Goal: Task Accomplishment & Management: Use online tool/utility

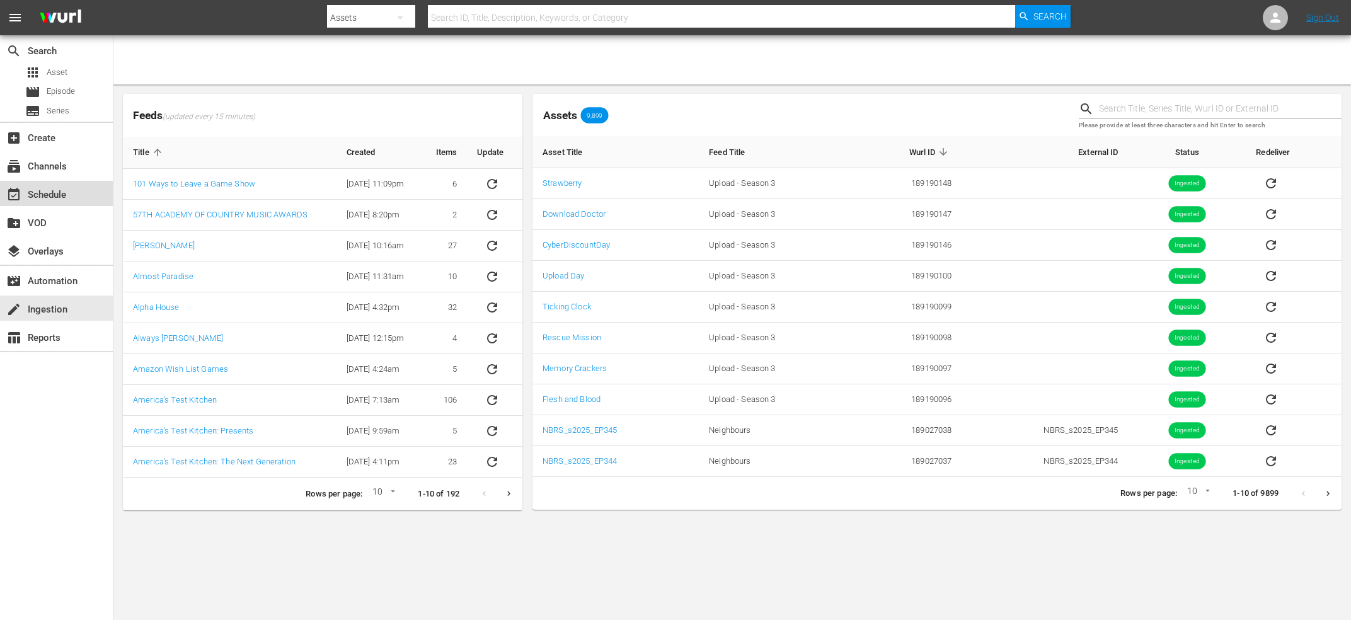
click at [48, 185] on div "event_available Schedule" at bounding box center [56, 193] width 113 height 25
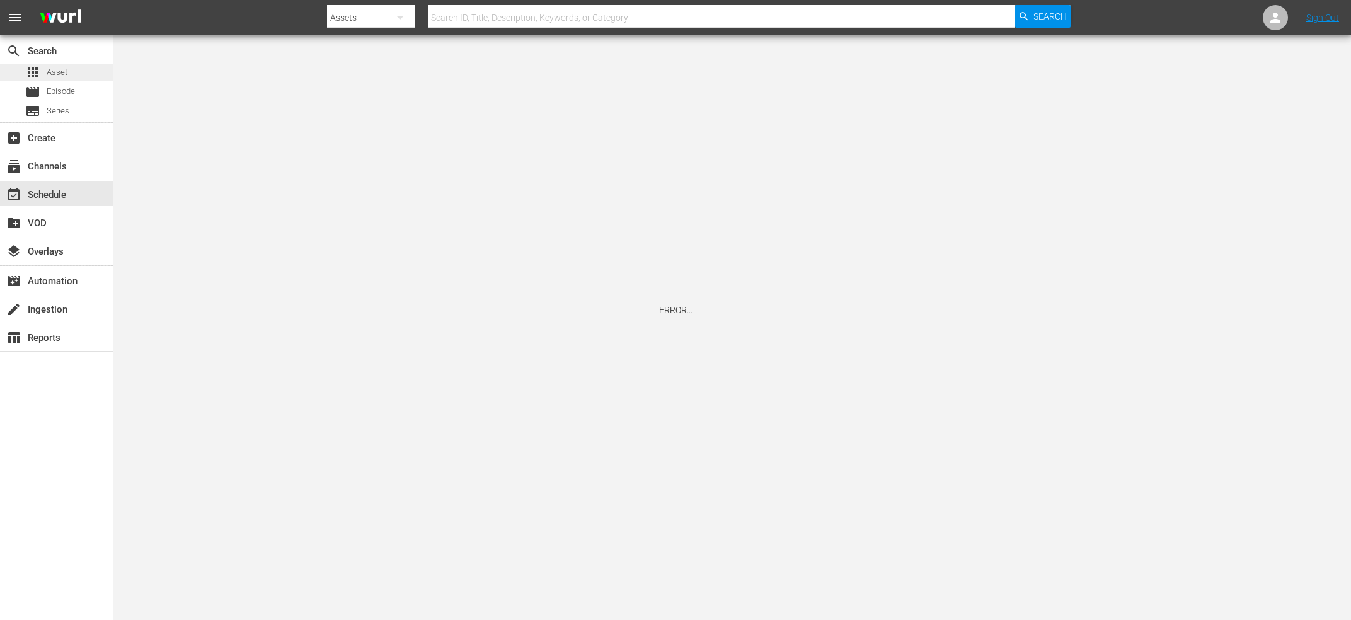
click at [45, 67] on div "apps Asset" at bounding box center [46, 73] width 42 height 18
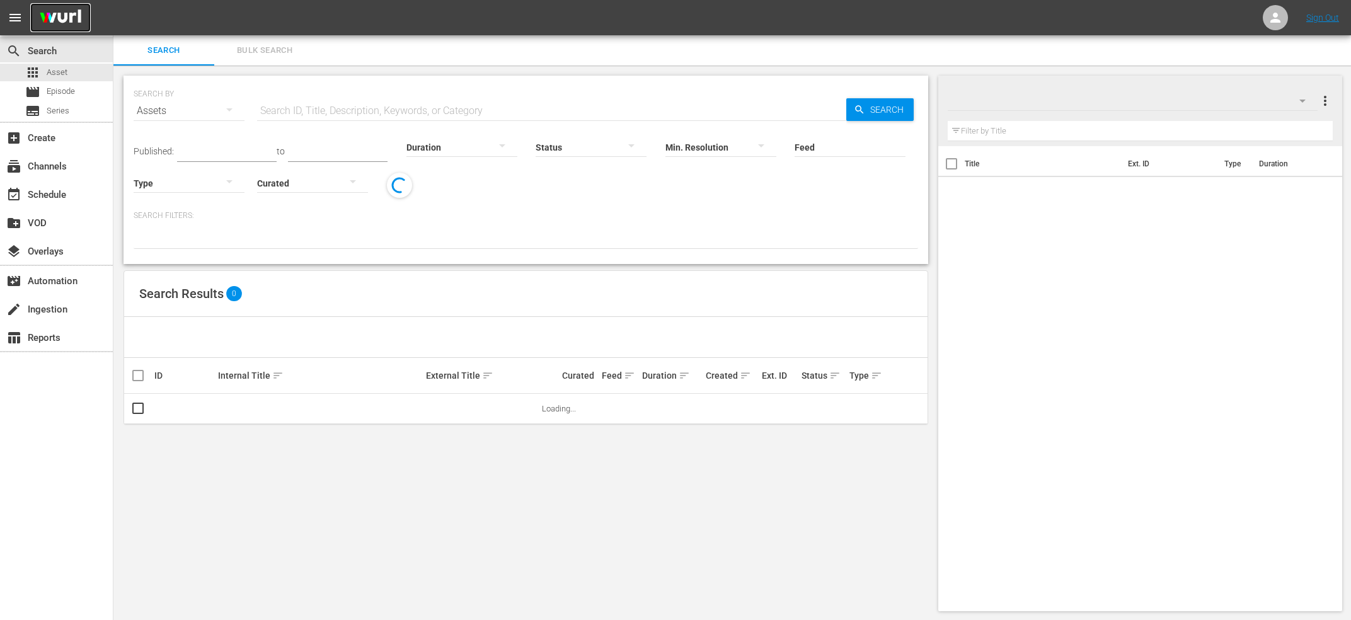
click at [43, 18] on img at bounding box center [60, 18] width 60 height 30
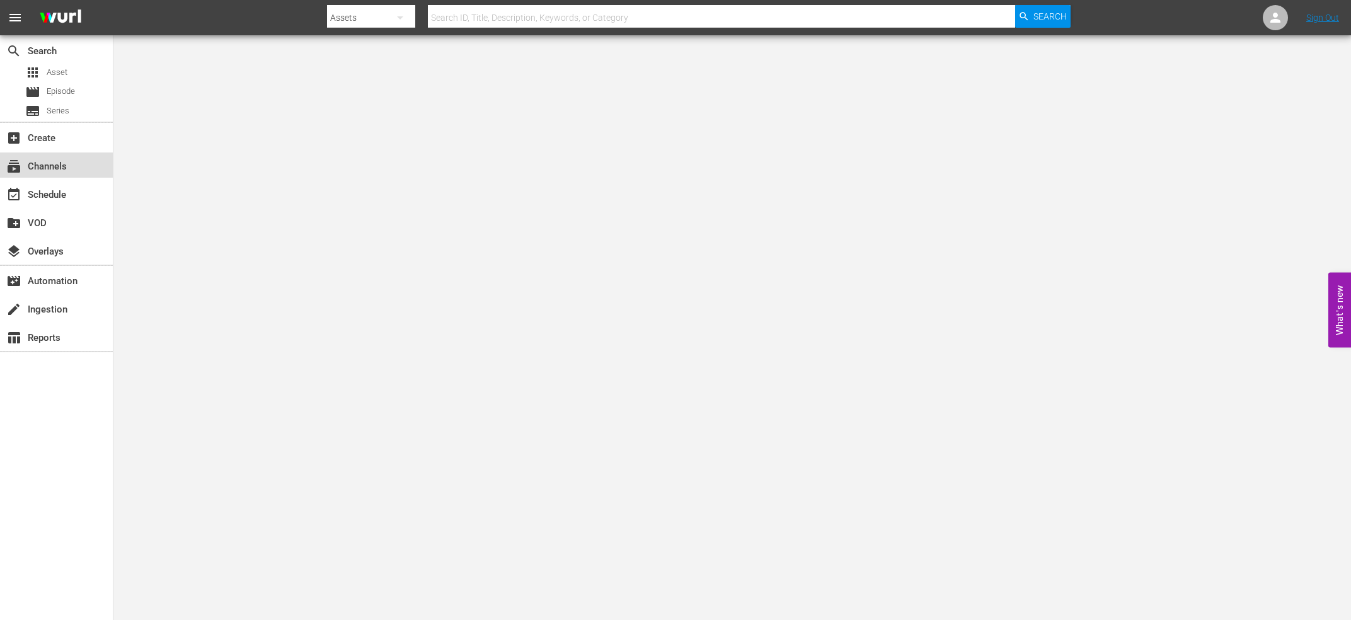
click at [70, 164] on div "subscriptions Channels" at bounding box center [35, 164] width 71 height 11
click at [1325, 11] on nav "menu Search By Channels Search ID, Title, Description, Keywords, or Category Se…" at bounding box center [675, 17] width 1351 height 35
click at [1325, 20] on link "Sign Out" at bounding box center [1322, 18] width 33 height 10
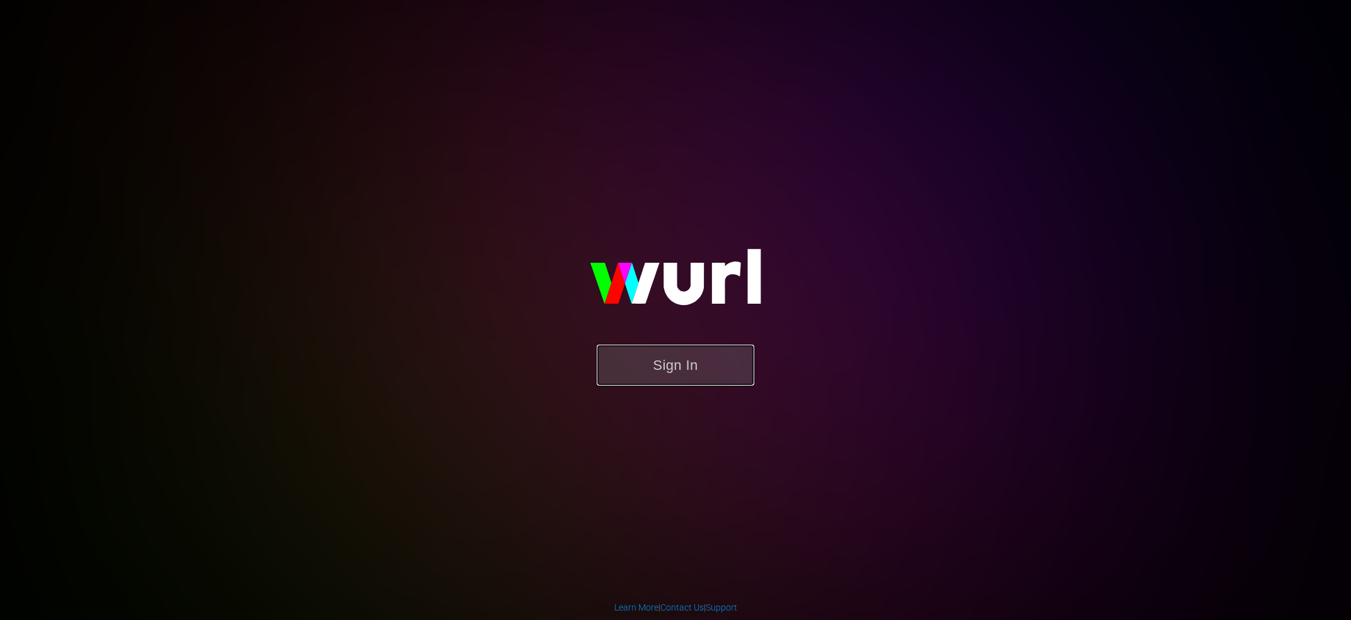
click at [648, 351] on button "Sign In" at bounding box center [675, 365] width 157 height 41
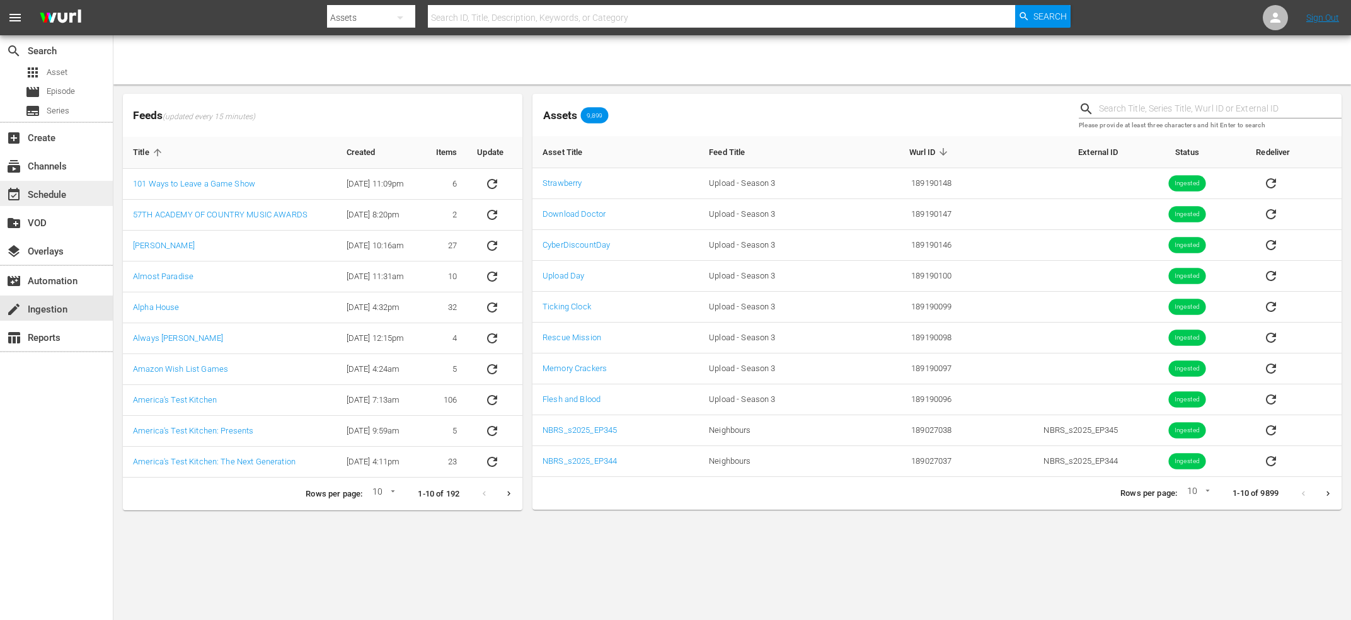
click at [64, 198] on div "event_available Schedule" at bounding box center [35, 192] width 71 height 11
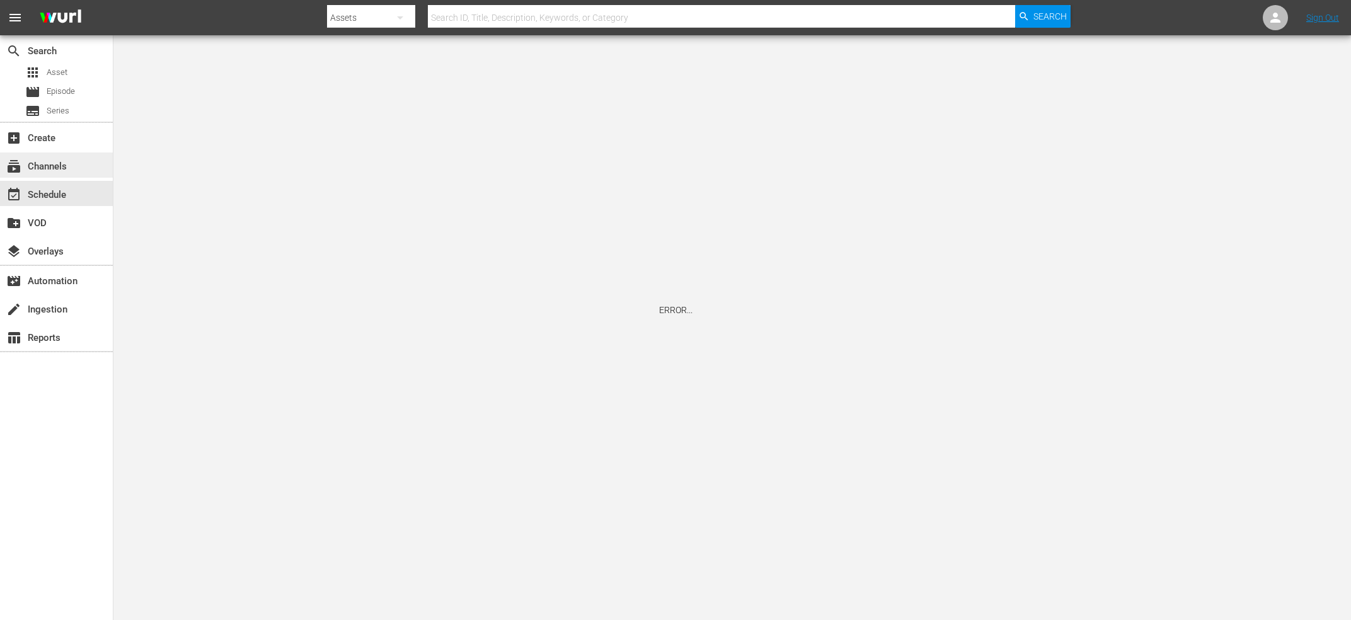
click at [86, 161] on div "subscriptions Channels" at bounding box center [56, 164] width 113 height 25
click at [60, 198] on div "event_available Schedule" at bounding box center [35, 192] width 71 height 11
click at [69, 201] on div "event_available Schedule" at bounding box center [56, 193] width 113 height 25
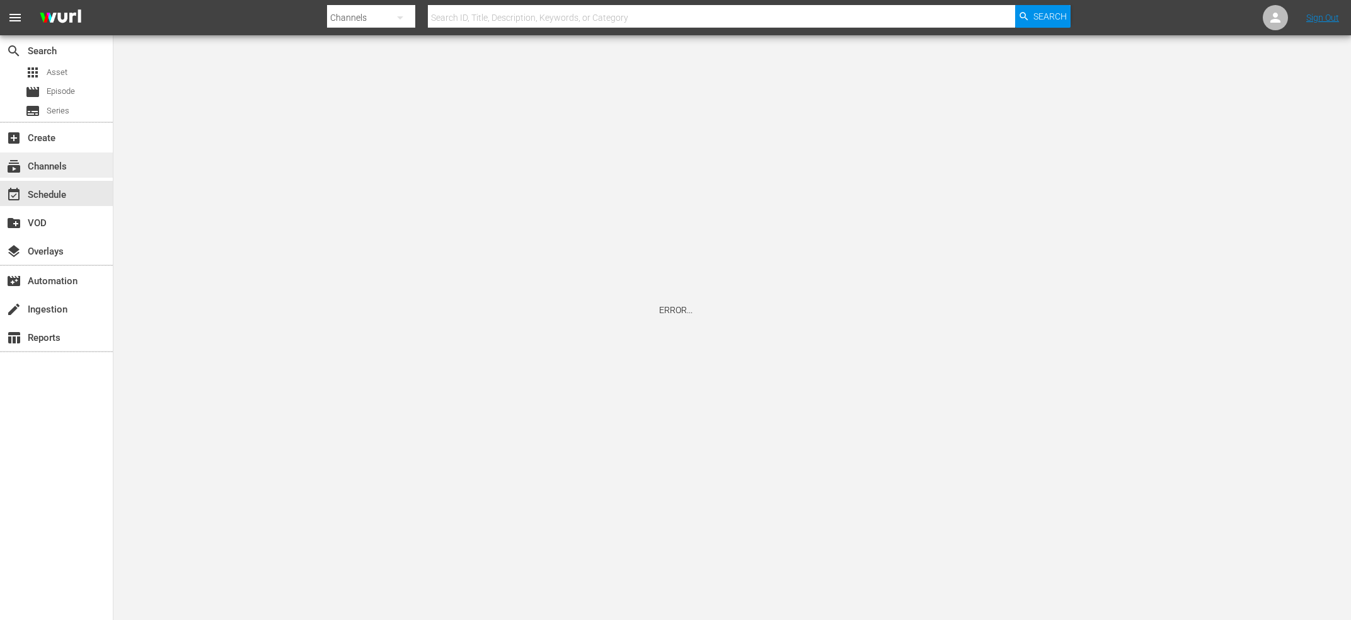
click at [72, 169] on div "subscriptions Channels" at bounding box center [56, 164] width 113 height 25
click at [43, 74] on div "apps Asset" at bounding box center [46, 73] width 42 height 18
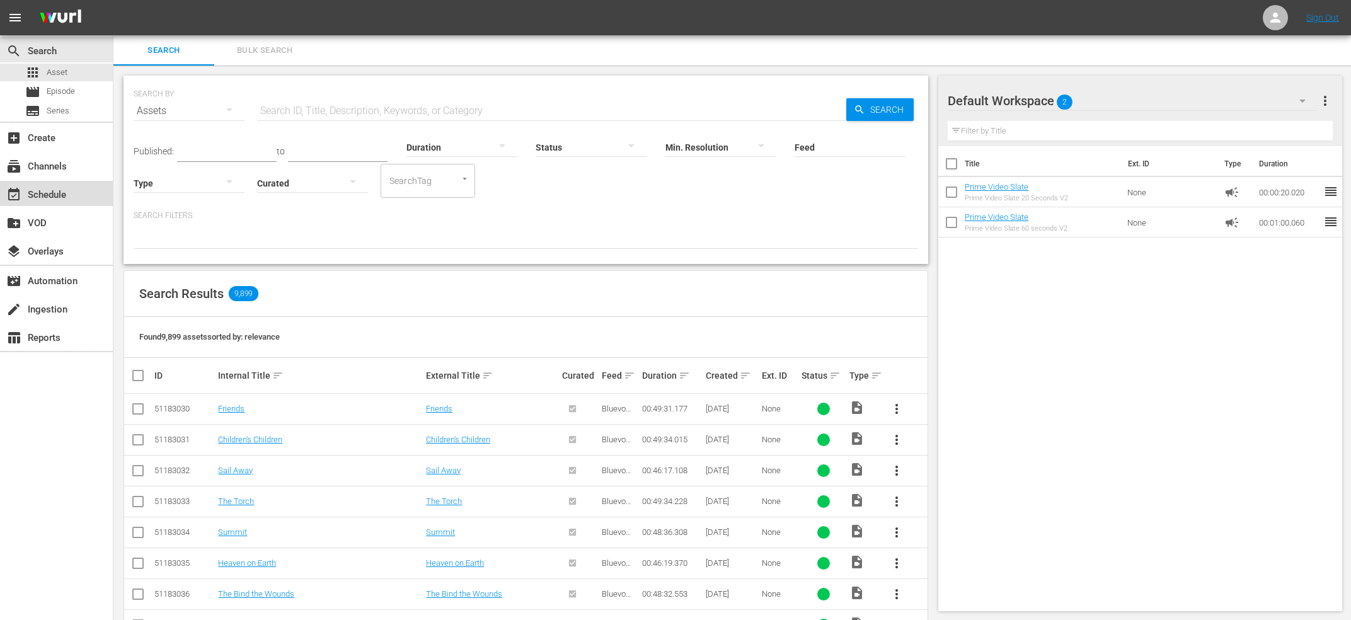
click at [56, 188] on div "event_available Schedule" at bounding box center [35, 192] width 71 height 11
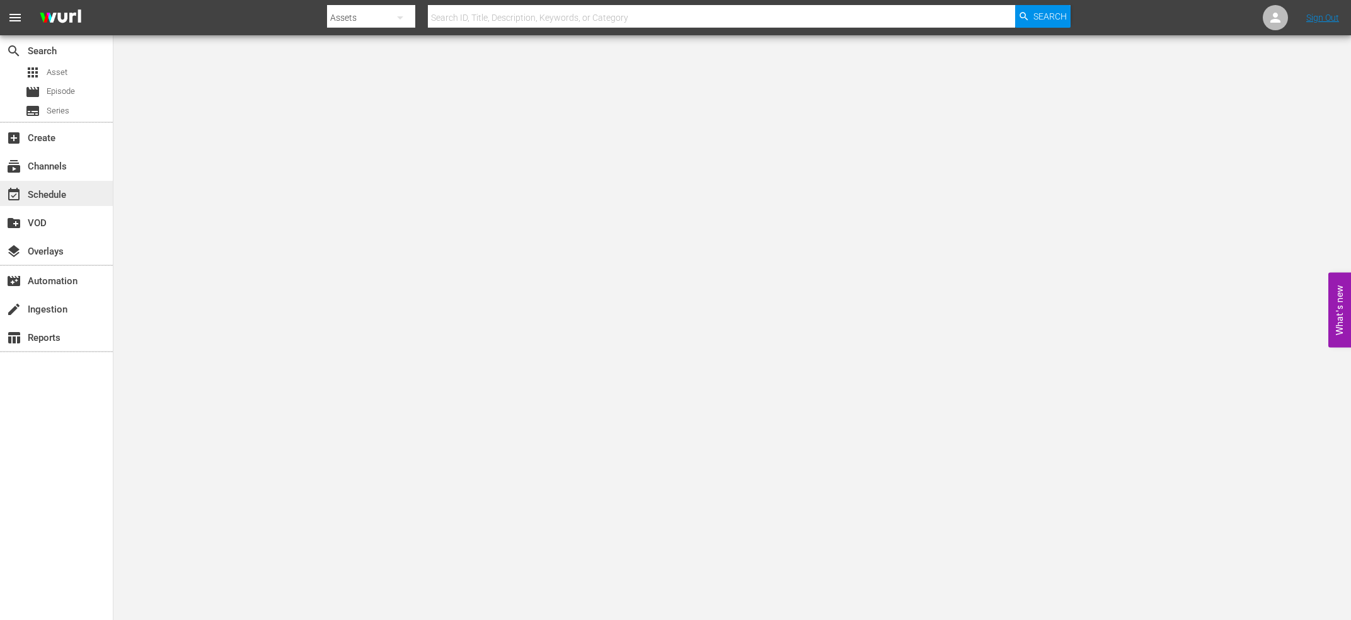
click at [83, 192] on div "event_available Schedule" at bounding box center [56, 193] width 113 height 25
click at [50, 241] on div "layers Overlays" at bounding box center [56, 249] width 113 height 25
click at [50, 149] on div "add_box Create" at bounding box center [56, 136] width 113 height 25
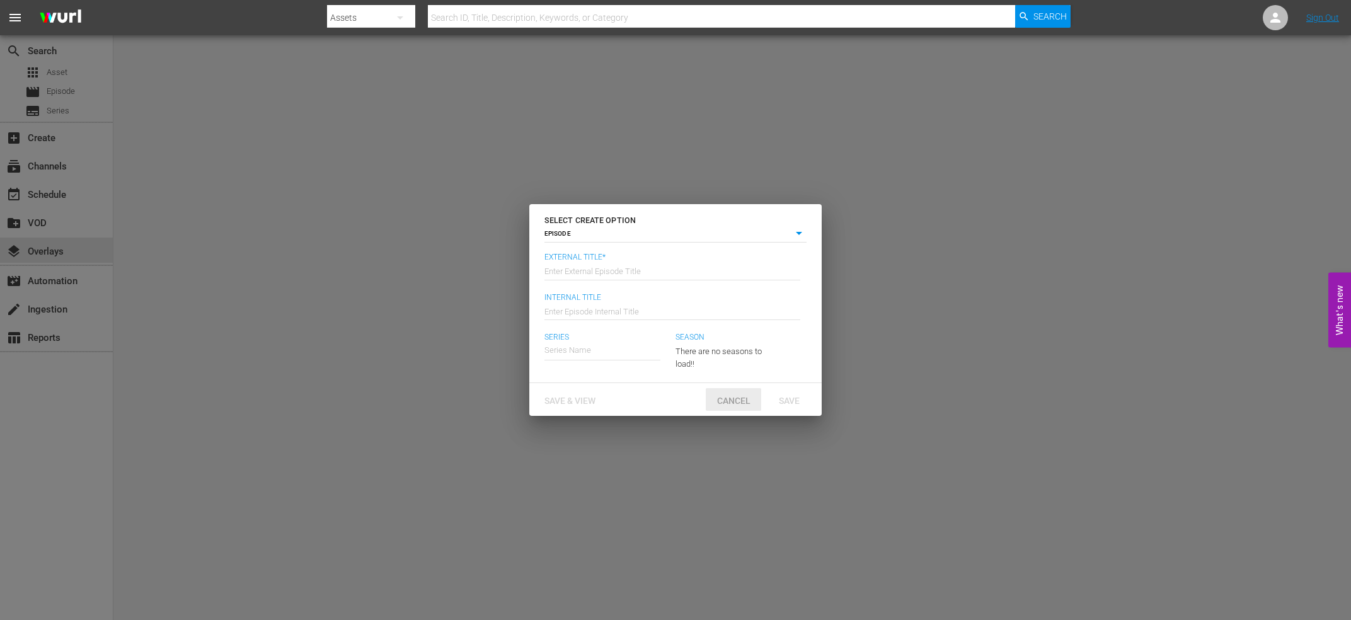
click at [736, 397] on span "Cancel" at bounding box center [734, 401] width 54 height 10
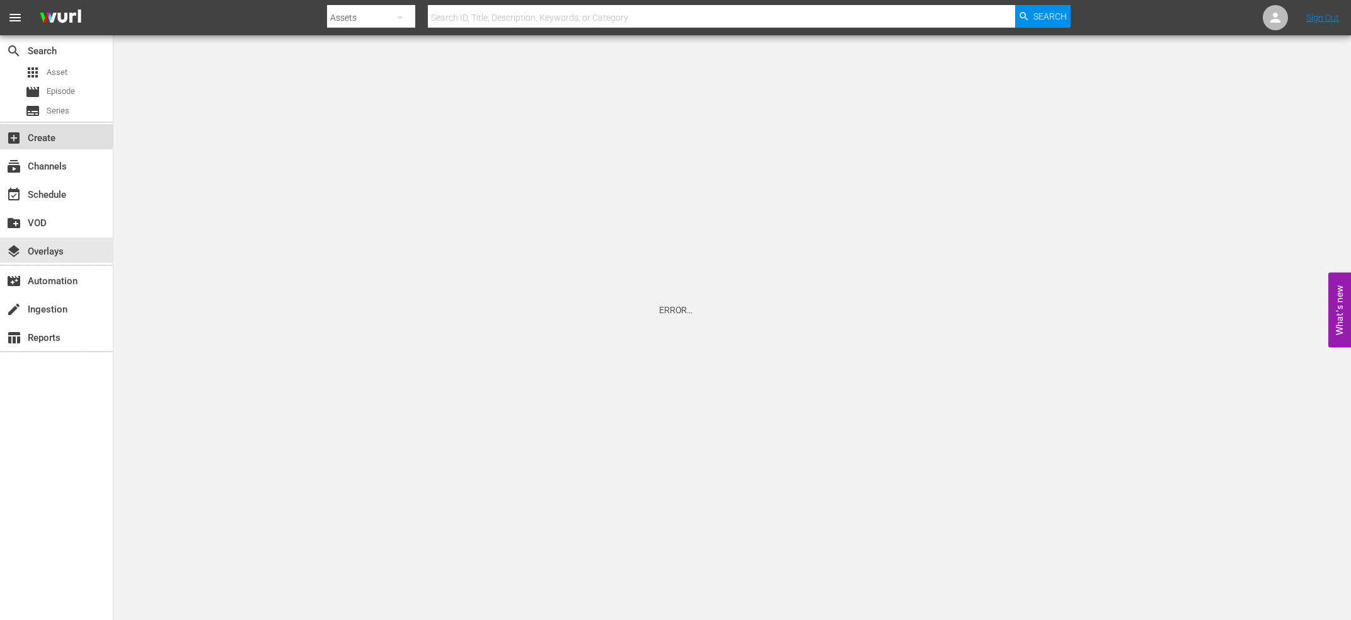
click at [23, 141] on div "add_box Create" at bounding box center [56, 136] width 113 height 25
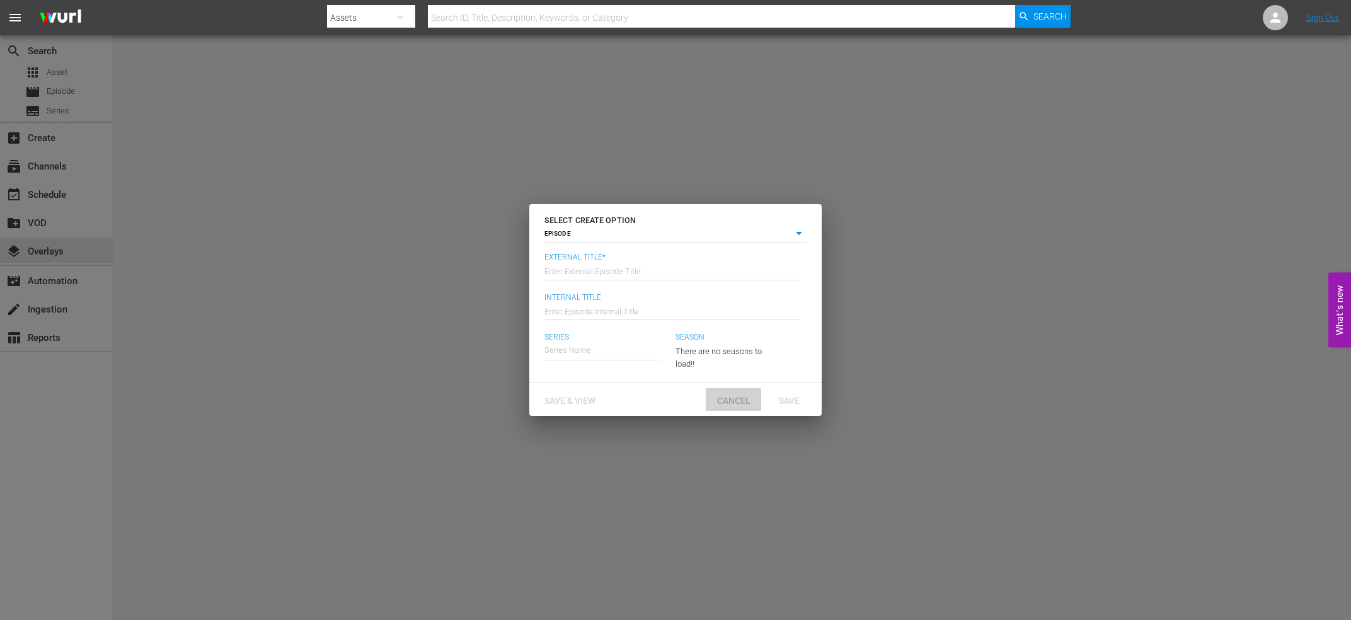
click at [735, 410] on div "Cancel" at bounding box center [733, 399] width 55 height 23
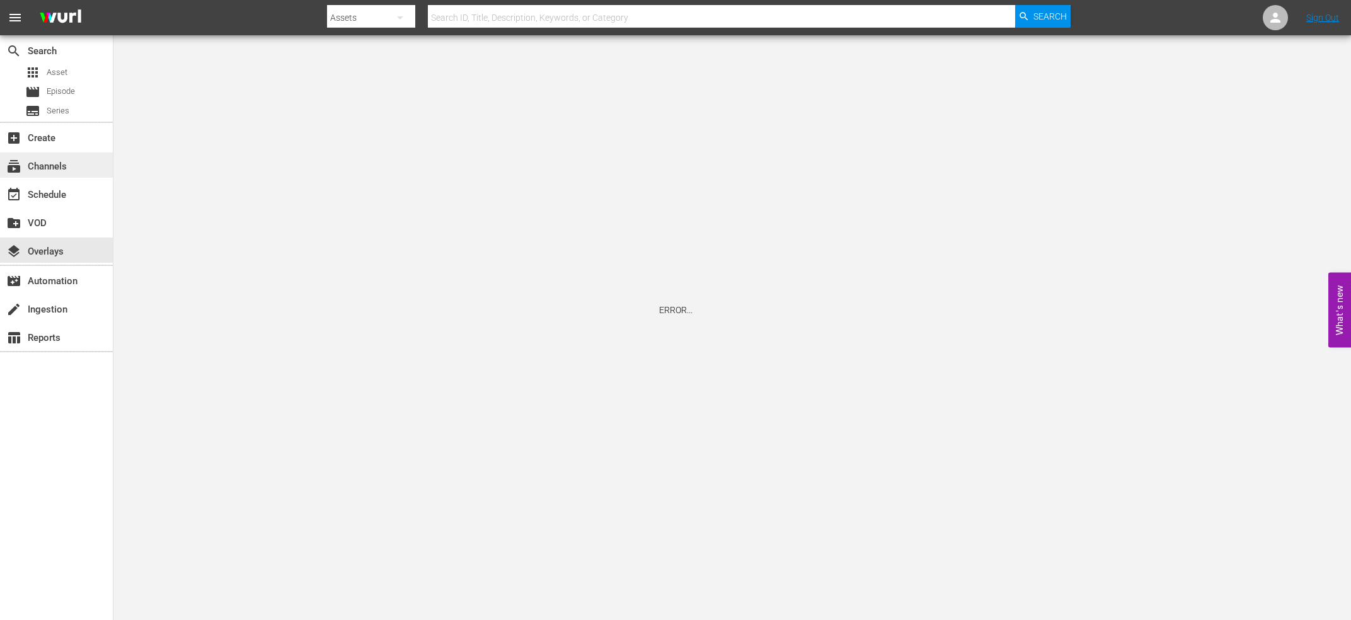
click at [55, 165] on div "subscriptions Channels" at bounding box center [35, 164] width 71 height 11
click at [75, 169] on div "subscriptions Channels" at bounding box center [56, 164] width 113 height 25
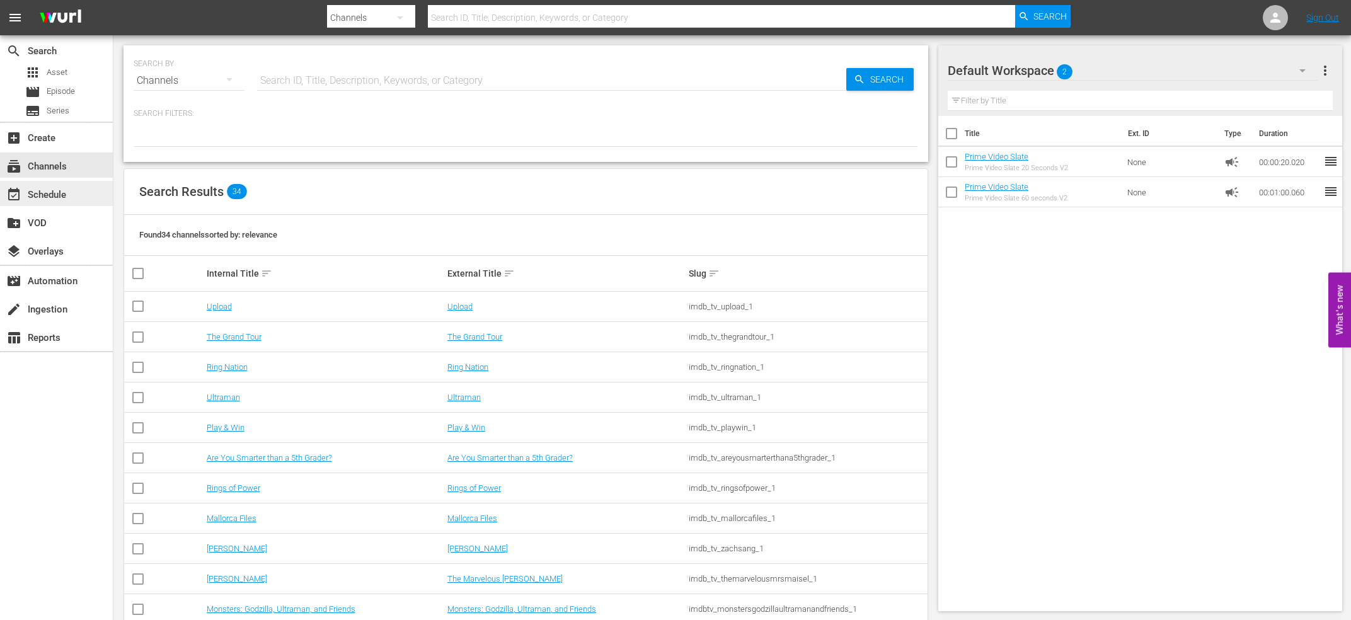
click at [35, 198] on div "event_available Schedule" at bounding box center [35, 192] width 71 height 11
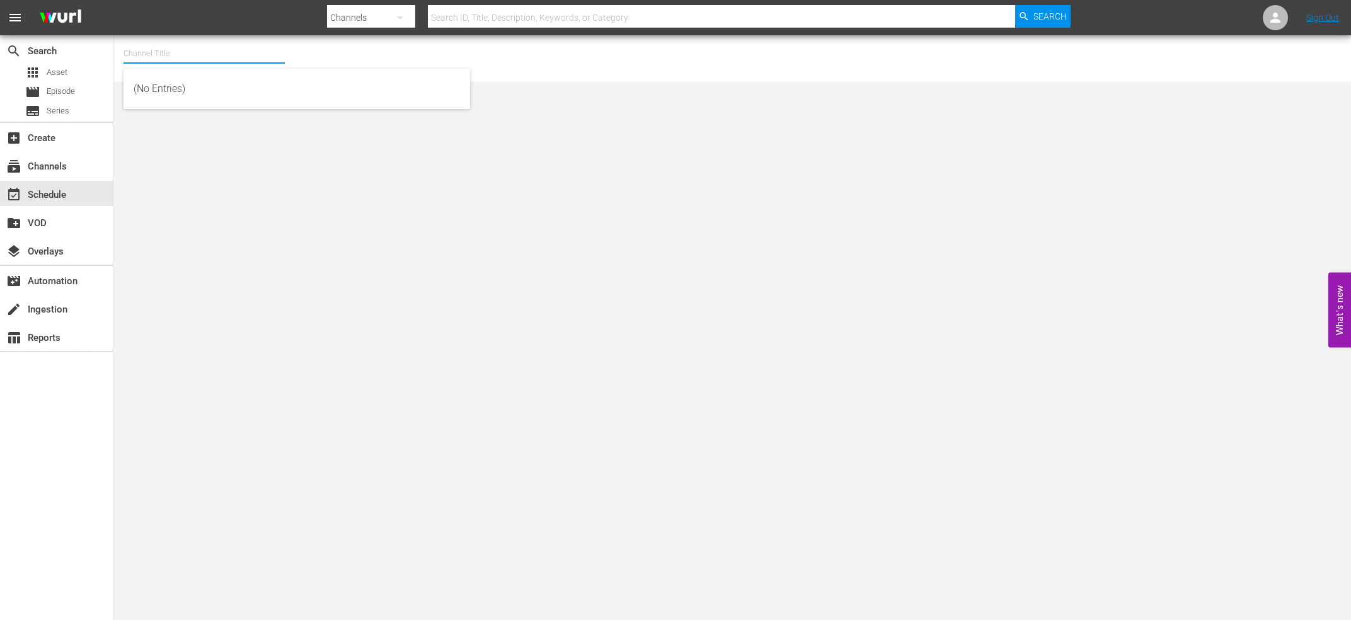
click at [231, 49] on input "text" at bounding box center [203, 53] width 161 height 30
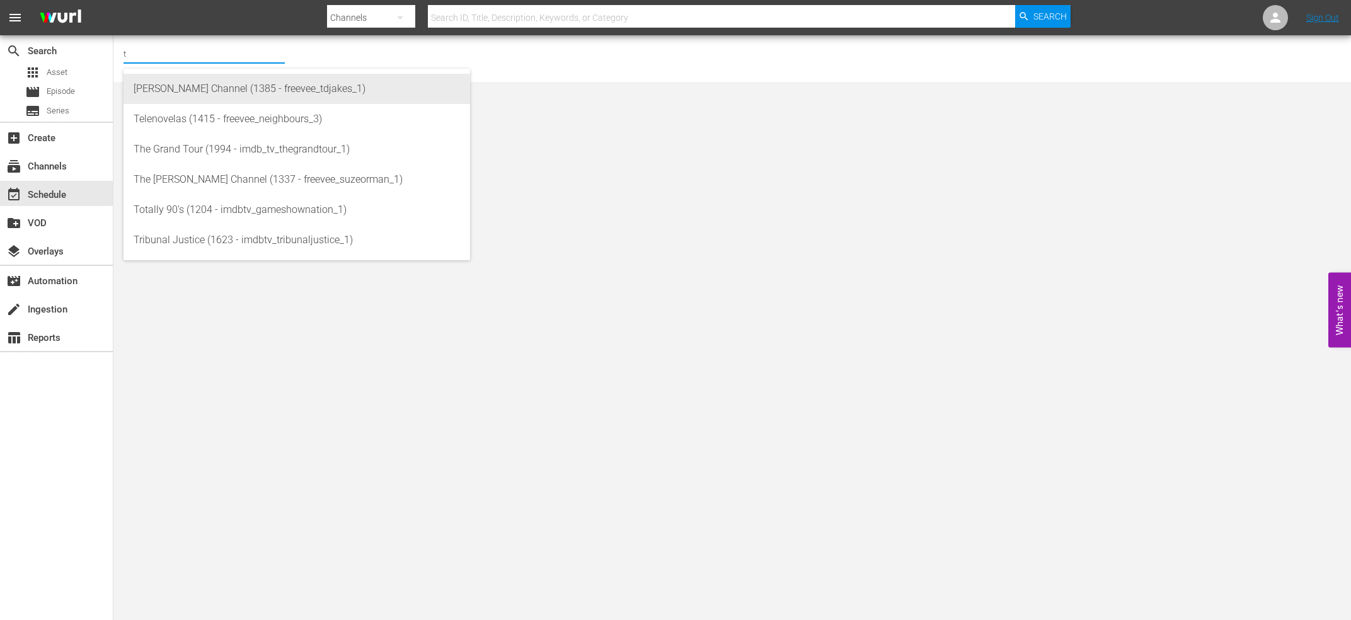
click at [220, 97] on div "[PERSON_NAME] Channel (1385 - freevee_tdjakes_1)" at bounding box center [297, 89] width 326 height 30
type input "[PERSON_NAME] Channel (1385 - freevee_tdjakes_1)"
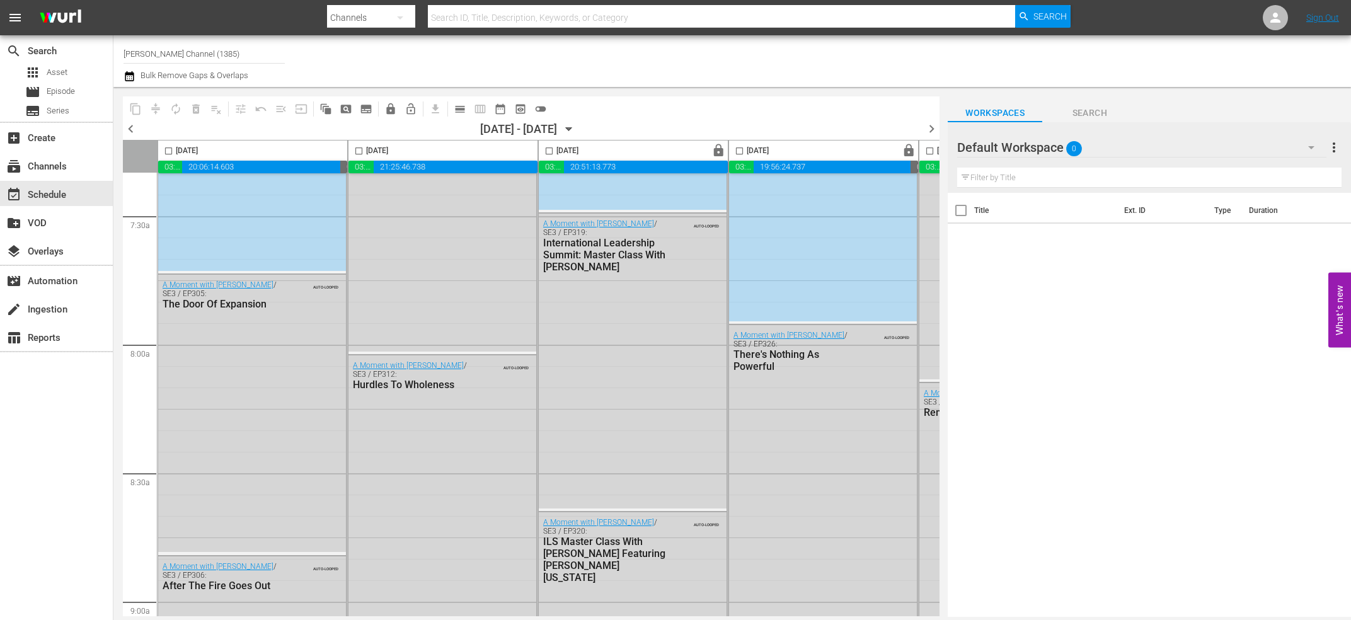
scroll to position [2596, 0]
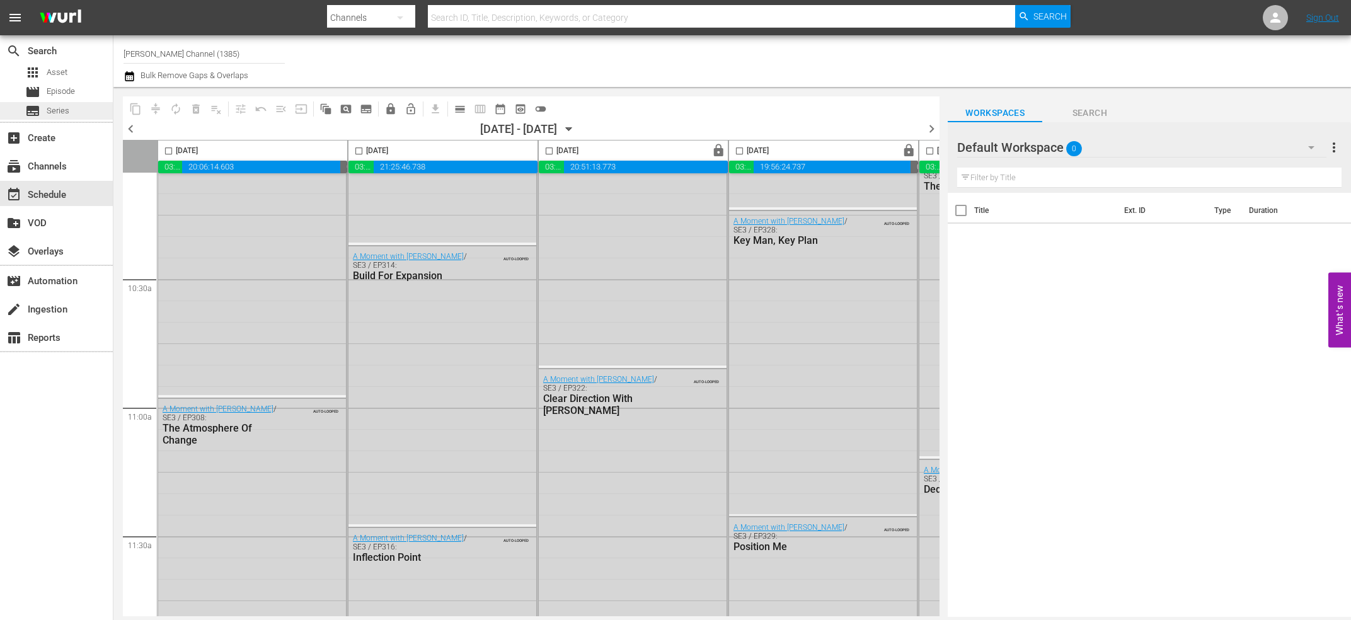
click at [52, 108] on span "Series" at bounding box center [58, 111] width 23 height 13
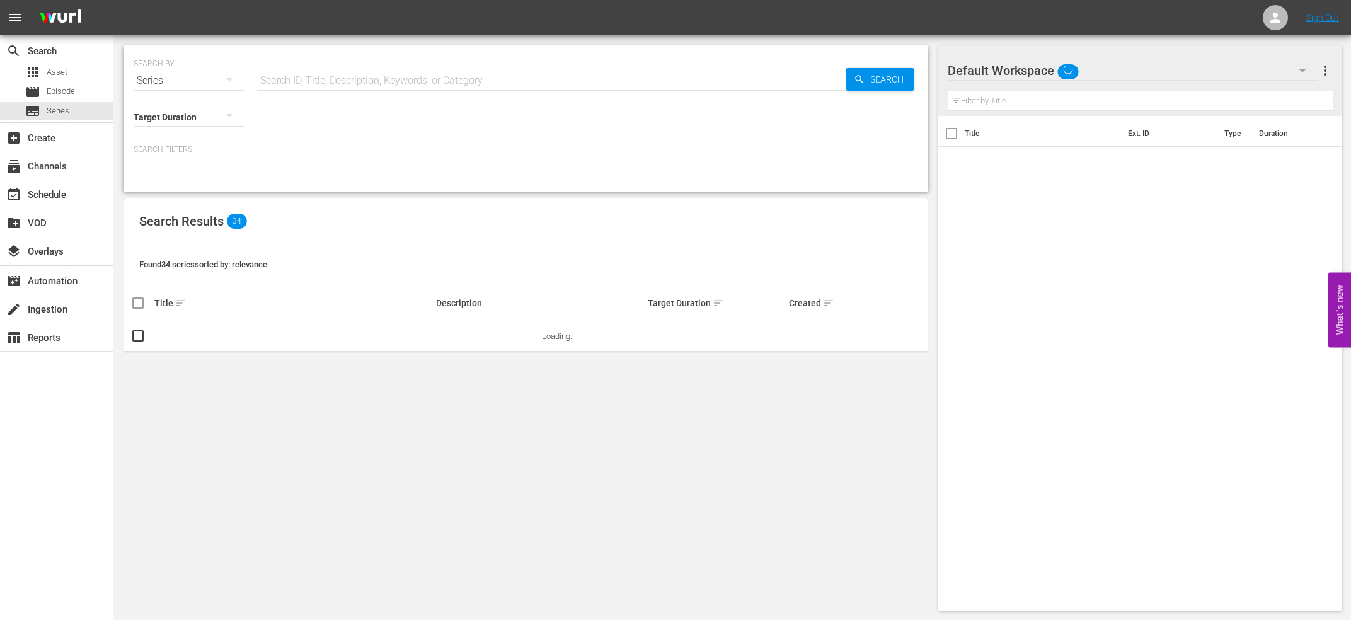
click at [314, 79] on input "text" at bounding box center [551, 81] width 589 height 30
type input "jakes"
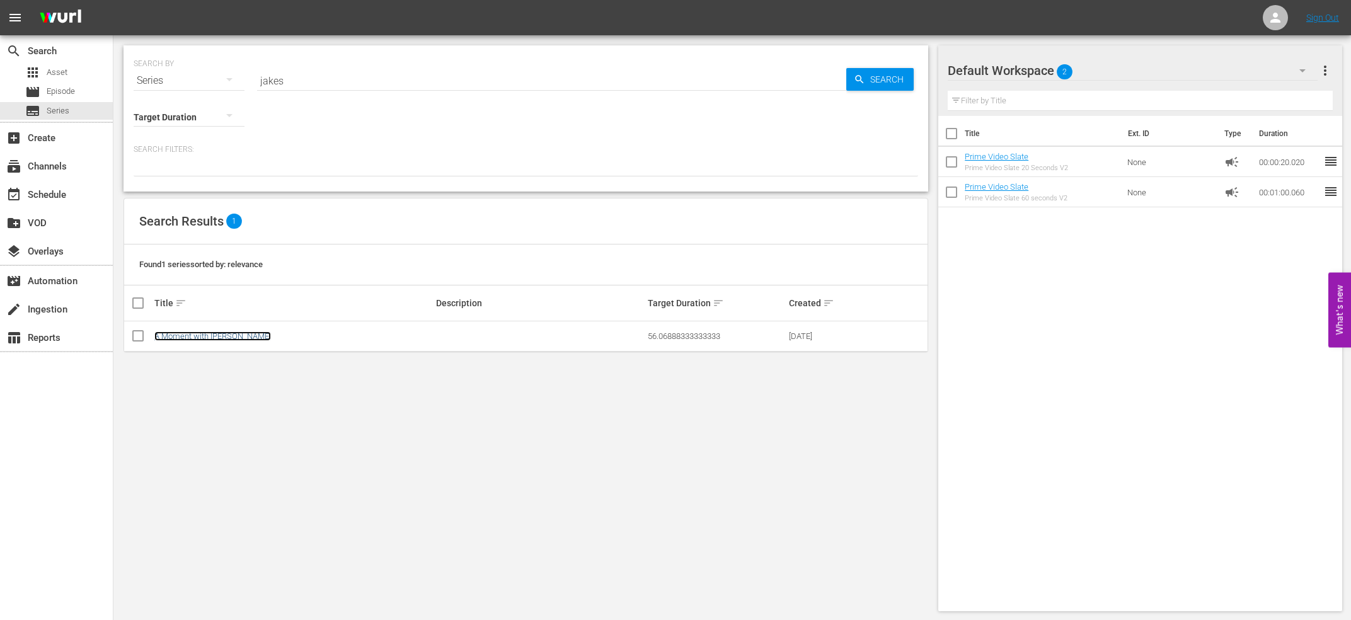
click at [216, 331] on link "A Moment with [PERSON_NAME]" at bounding box center [212, 335] width 117 height 9
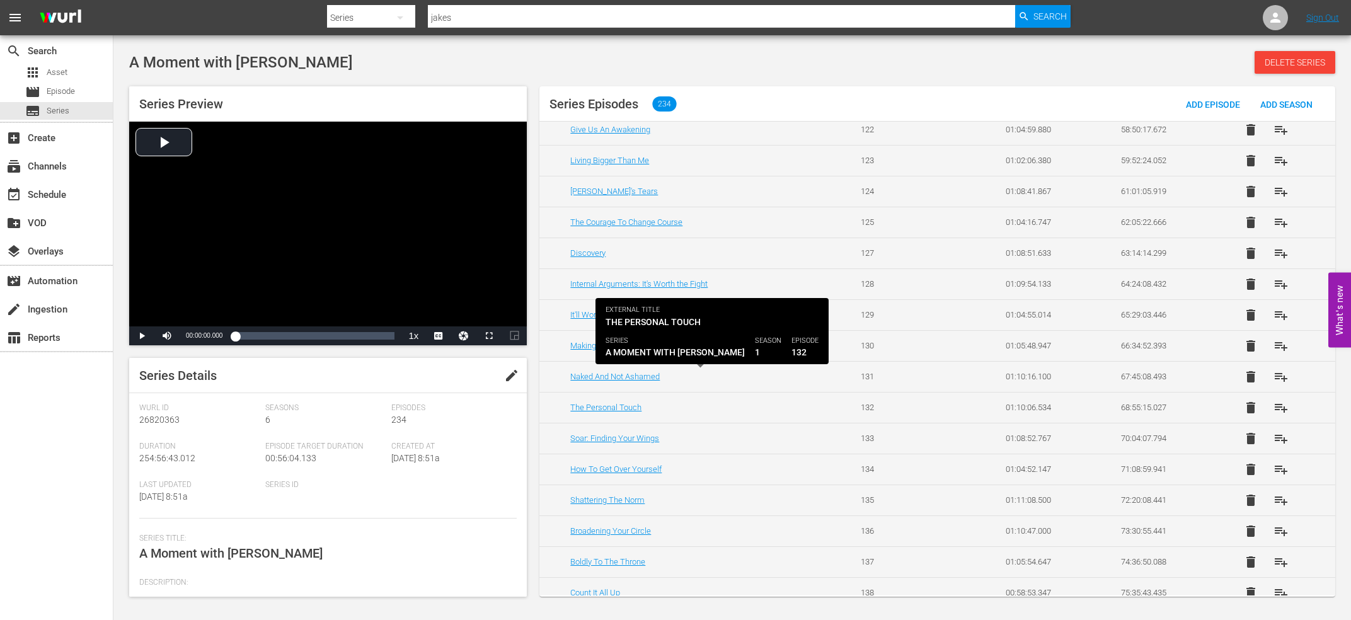
scroll to position [1899, 0]
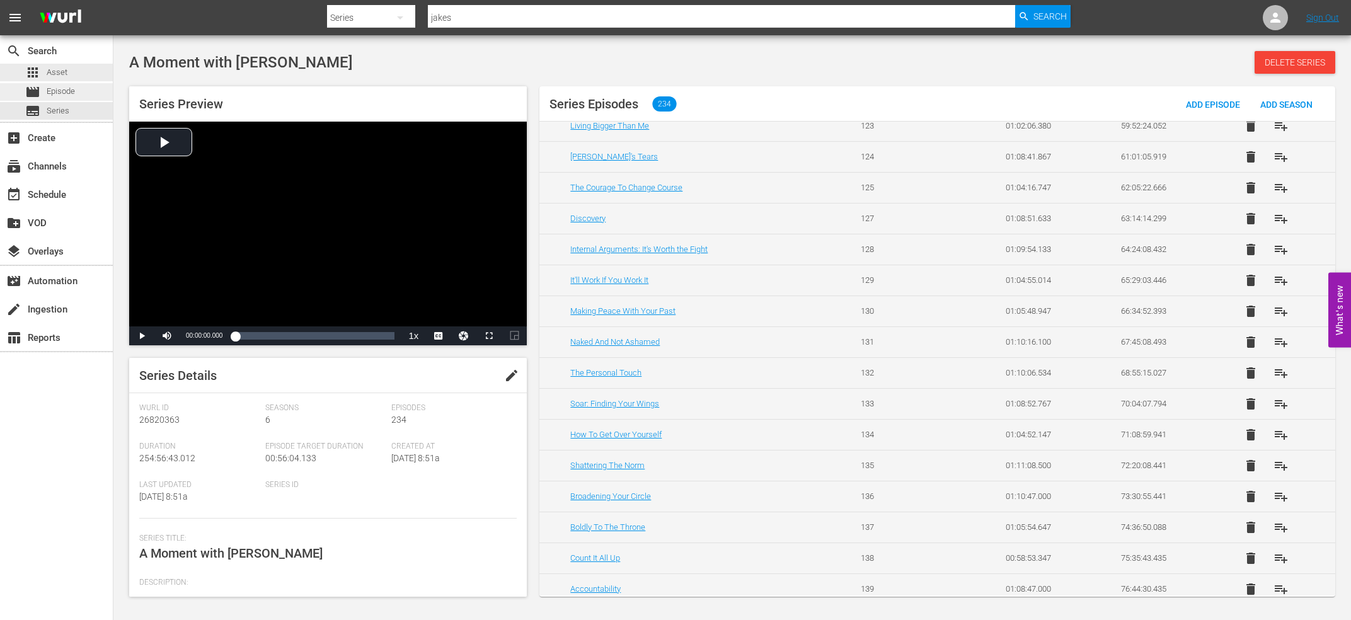
click at [64, 84] on div "movie Episode" at bounding box center [50, 92] width 50 height 18
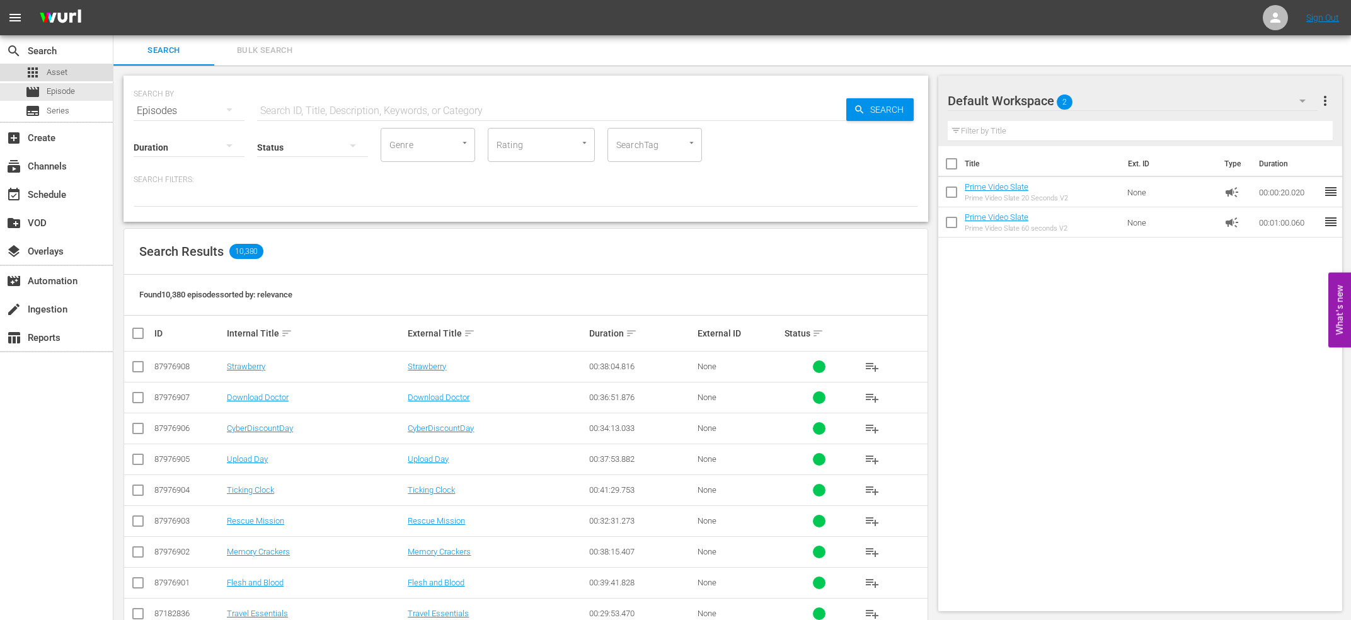
click at [84, 79] on div "apps Asset" at bounding box center [56, 73] width 113 height 18
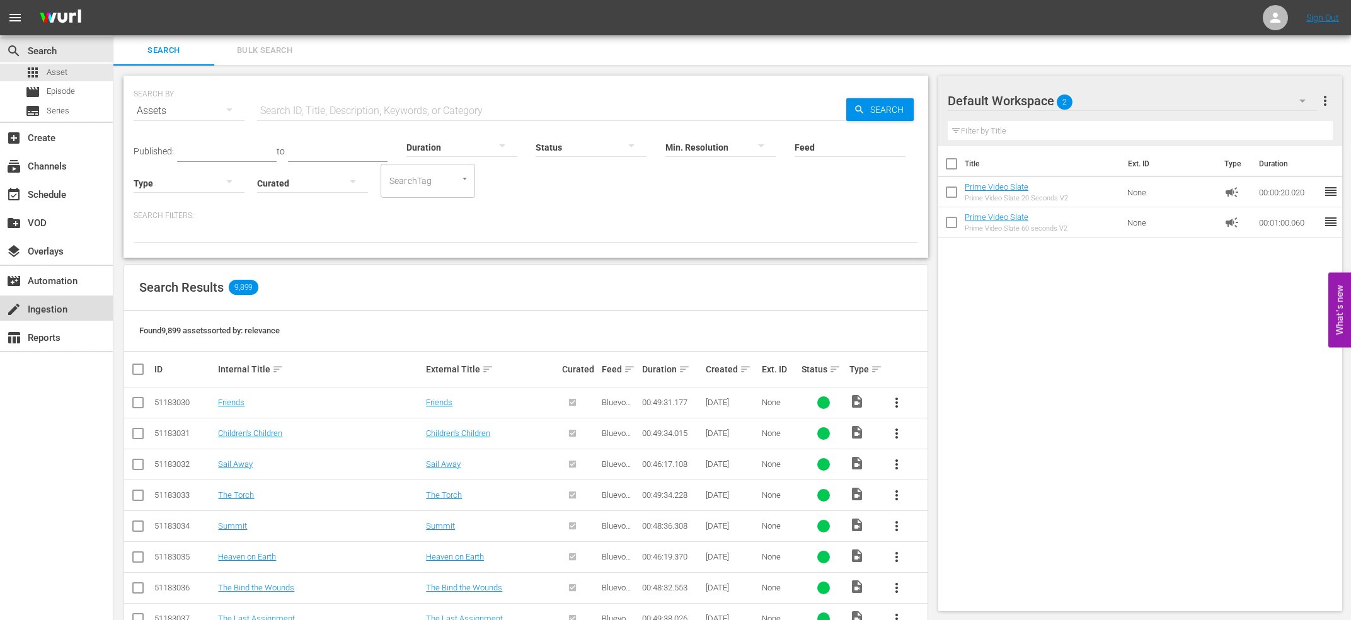
click at [61, 304] on div "create Ingestion" at bounding box center [35, 307] width 71 height 11
